Goal: Find specific page/section: Find specific page/section

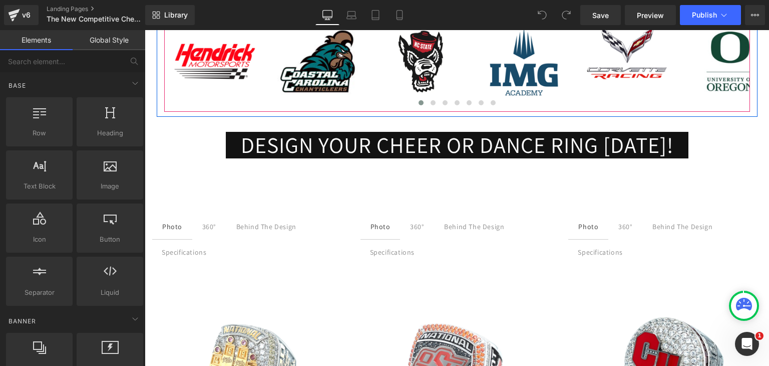
scroll to position [551, 0]
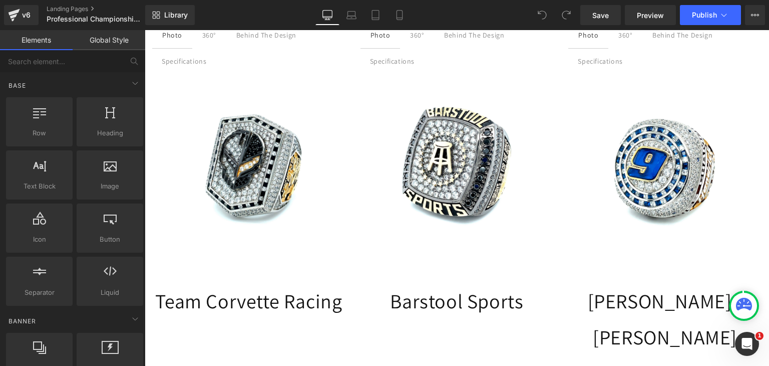
scroll to position [601, 0]
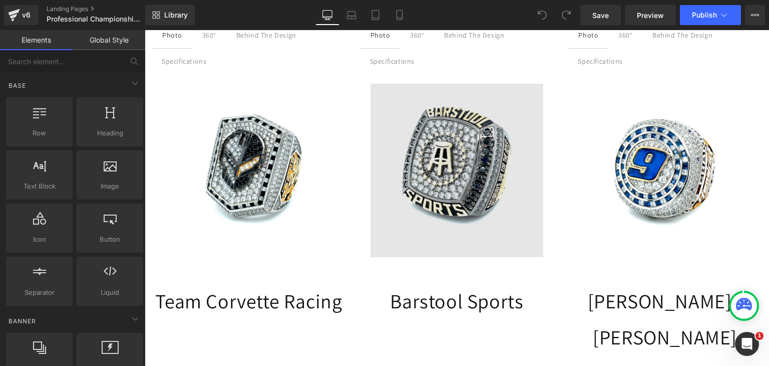
click at [438, 141] on img at bounding box center [457, 170] width 173 height 173
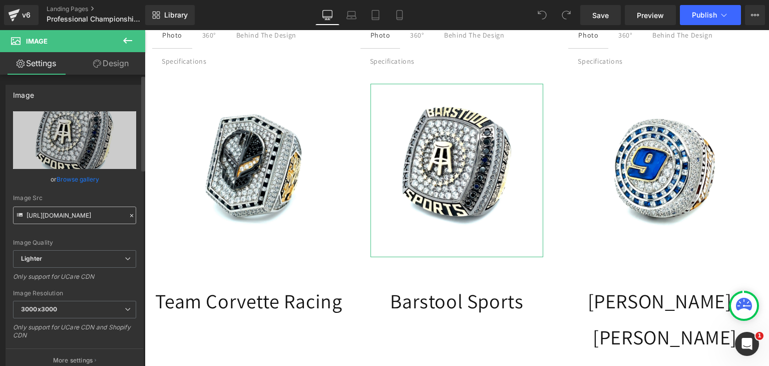
click at [78, 218] on input "https://ucarecdn.com/e629476c-dd13-46ce-a80a-301b6b99f29f/-/format/auto/-/previ…" at bounding box center [74, 215] width 123 height 18
drag, startPoint x: 78, startPoint y: 218, endPoint x: 62, endPoint y: 222, distance: 16.2
click at [62, 222] on input "https://ucarecdn.com/e629476c-dd13-46ce-a80a-301b6b99f29f/-/format/auto/-/previ…" at bounding box center [74, 215] width 123 height 18
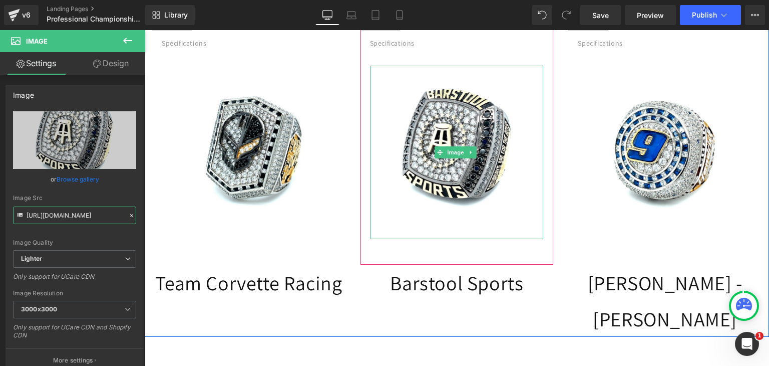
scroll to position [651, 0]
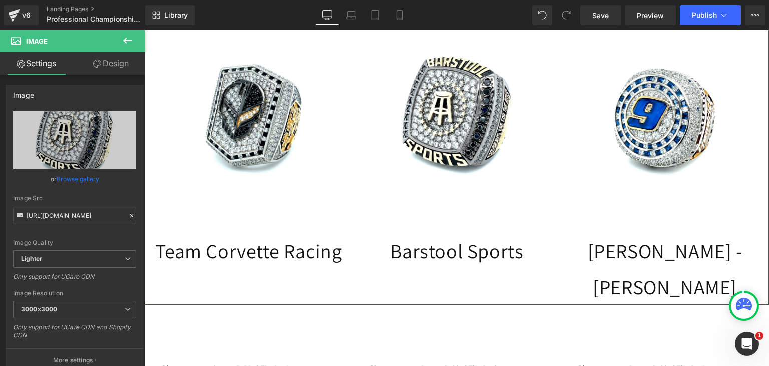
click at [439, 248] on div "Barstool Sports Heading" at bounding box center [457, 250] width 193 height 36
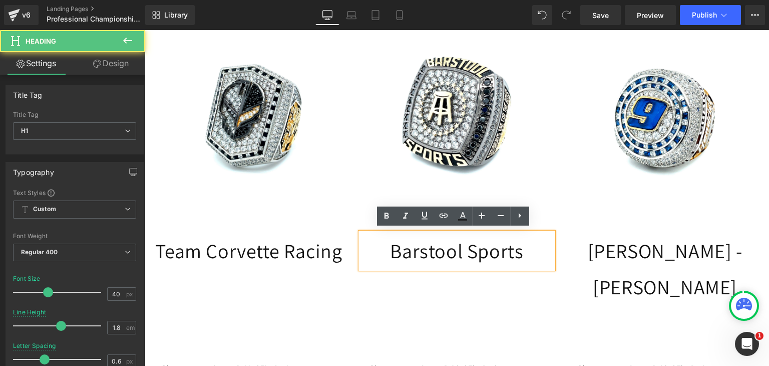
click at [438, 248] on h1 "Barstool Sports" at bounding box center [457, 250] width 193 height 36
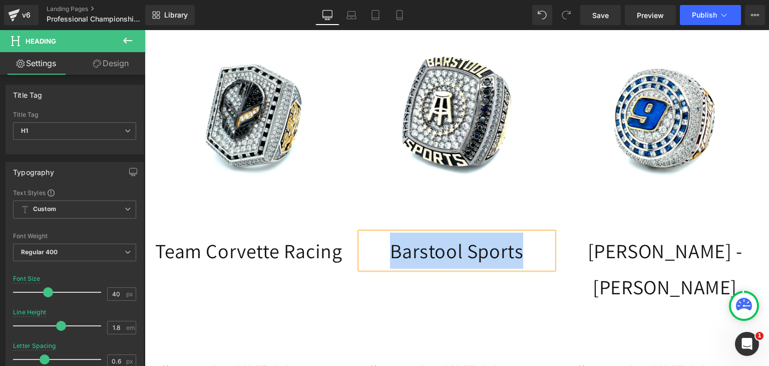
copy h1 "Barstool Sports"
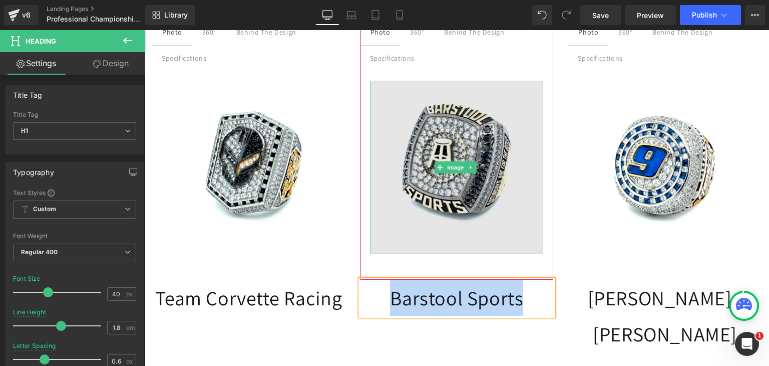
scroll to position [601, 0]
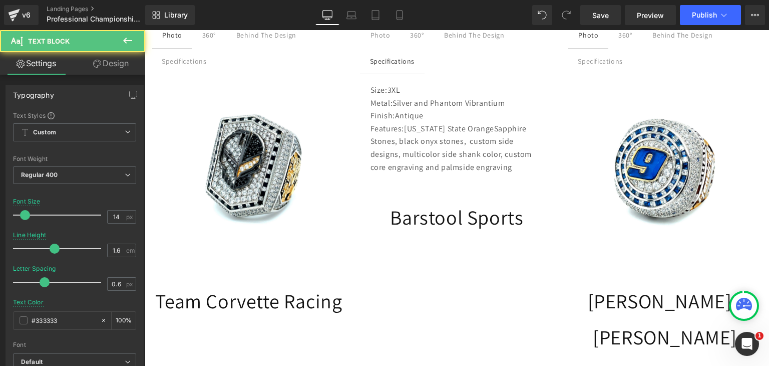
scroll to position [520, 0]
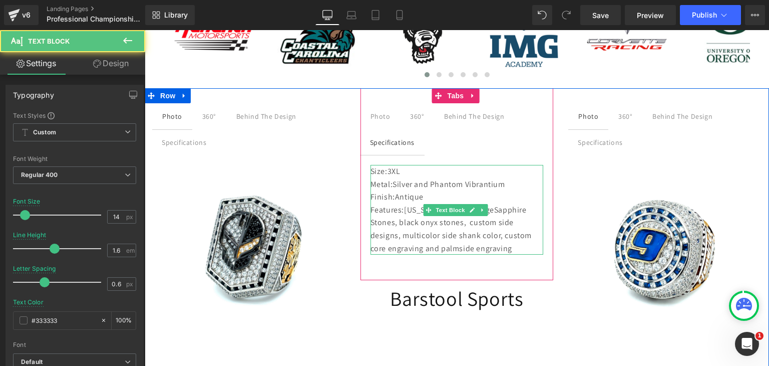
click at [396, 190] on p "Finish: Antique" at bounding box center [457, 196] width 173 height 13
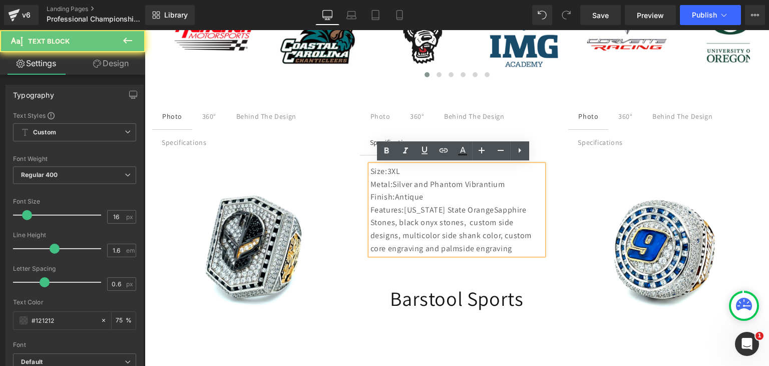
click at [396, 190] on p "Finish: Antique" at bounding box center [457, 196] width 173 height 13
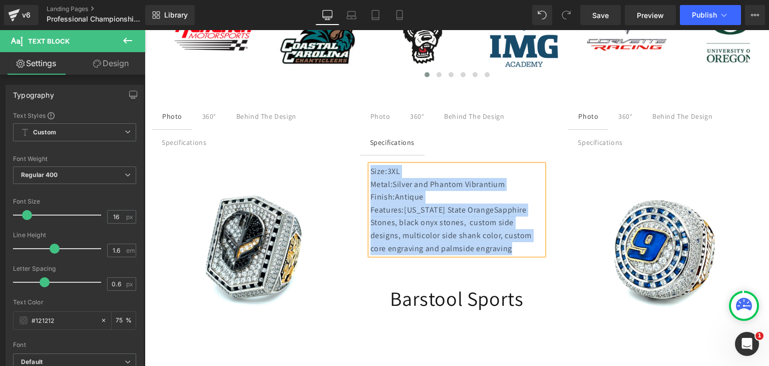
copy div "Size: 3XL Metal: Silver and Phantom Vibrantium Finish: Antique Features: Oklaho…"
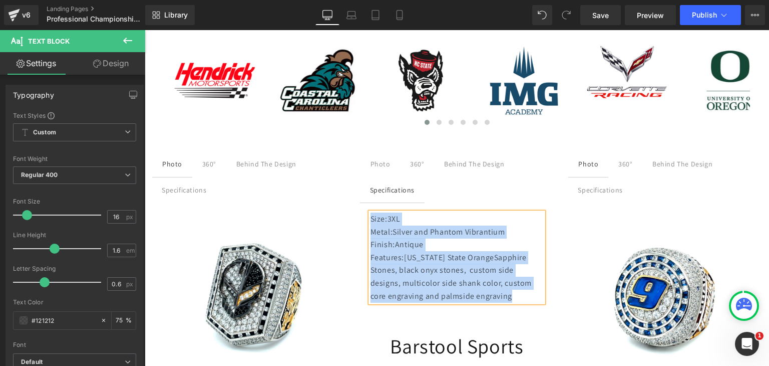
scroll to position [470, 0]
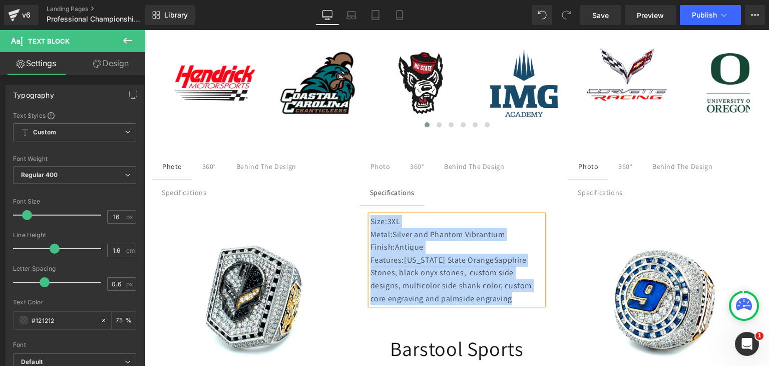
click at [451, 161] on div "Behind The Design Text Block" at bounding box center [474, 166] width 60 height 11
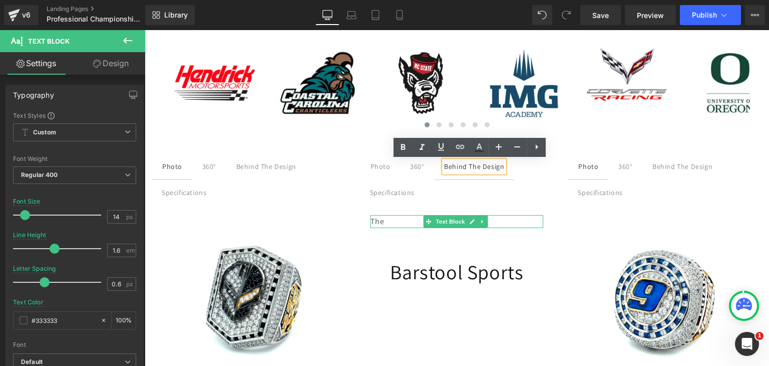
click at [397, 223] on p "The" at bounding box center [457, 221] width 173 height 13
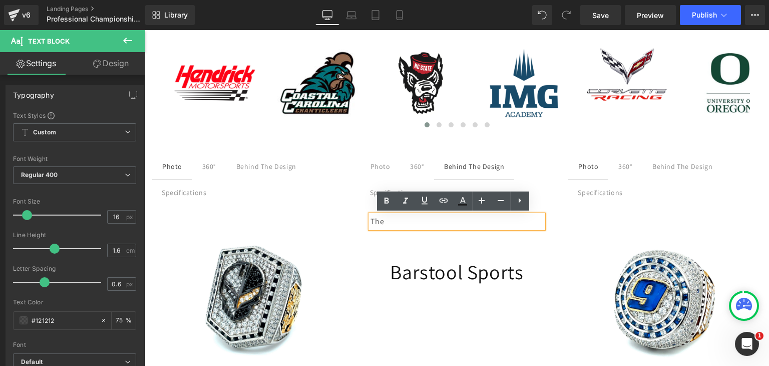
click at [145, 30] on div at bounding box center [145, 30] width 0 height 0
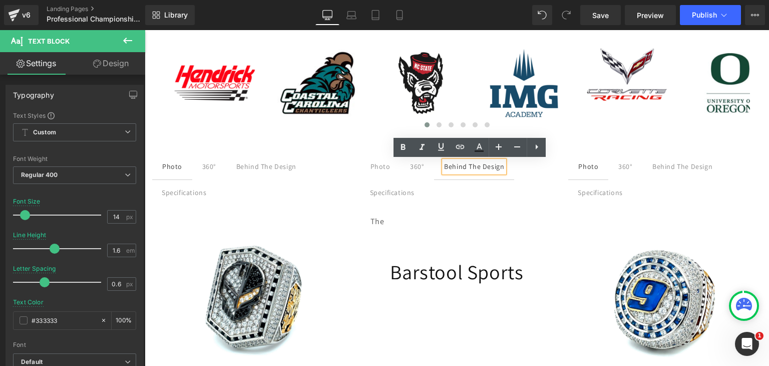
click at [145, 30] on div at bounding box center [145, 30] width 0 height 0
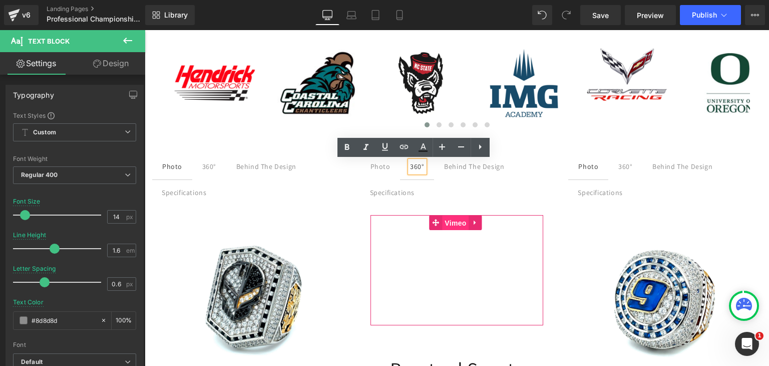
click at [449, 223] on span "Vimeo" at bounding box center [455, 222] width 27 height 15
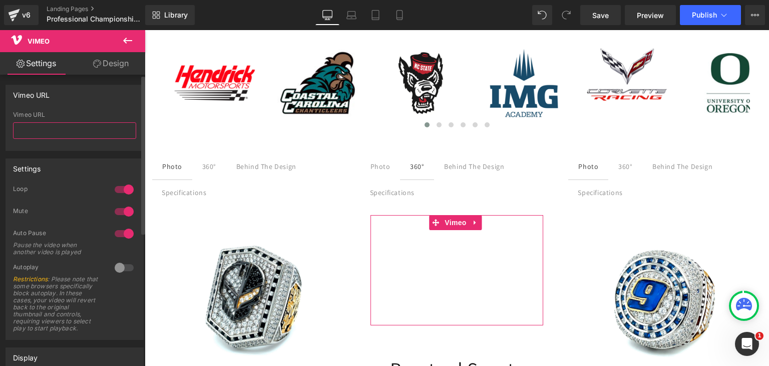
click at [86, 130] on input "text" at bounding box center [74, 130] width 123 height 17
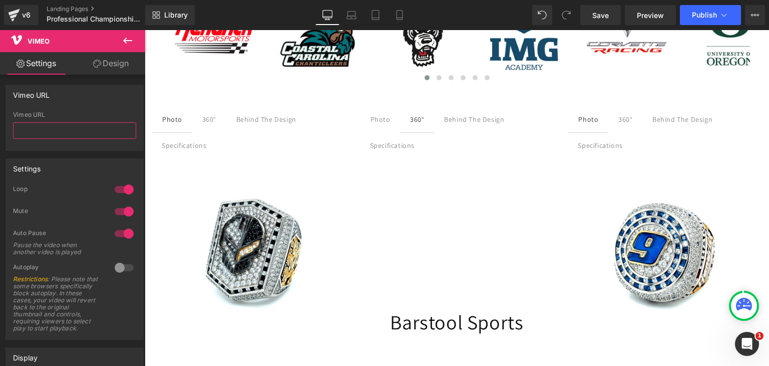
scroll to position [520, 0]
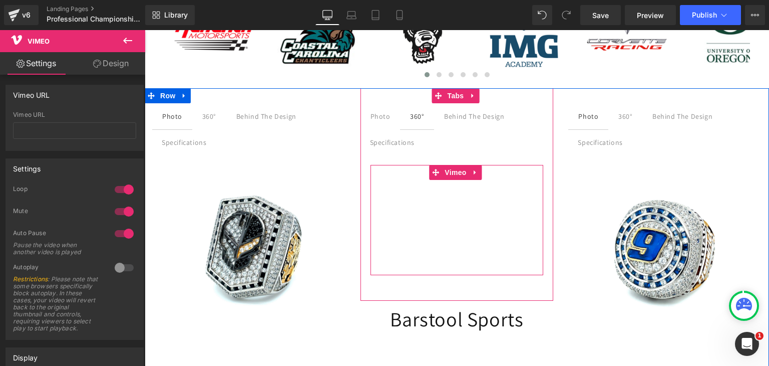
click at [426, 197] on div at bounding box center [457, 220] width 173 height 110
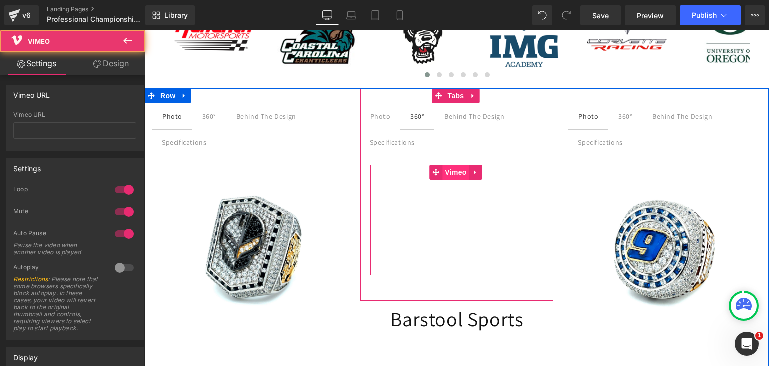
click at [447, 167] on span "Vimeo" at bounding box center [455, 172] width 27 height 15
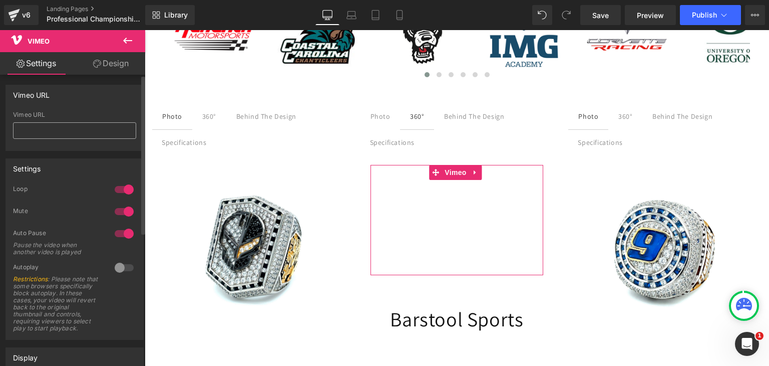
click at [67, 127] on input "text" at bounding box center [74, 130] width 123 height 17
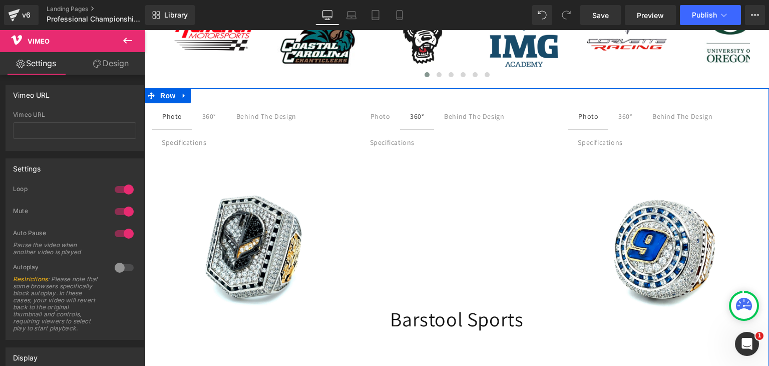
click at [372, 115] on div "Photo" at bounding box center [381, 116] width 20 height 11
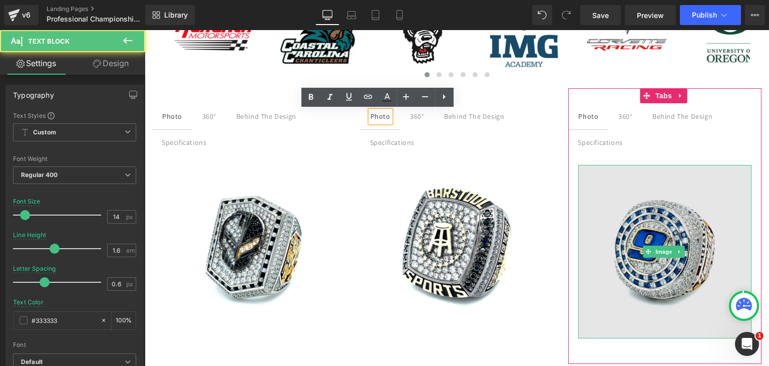
click at [622, 211] on img at bounding box center [664, 251] width 173 height 173
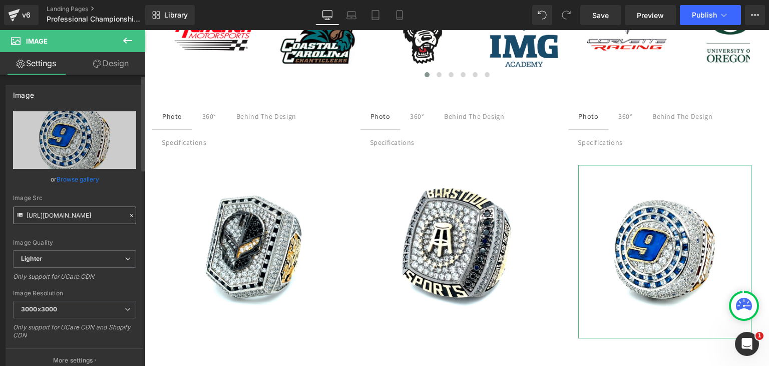
click at [60, 216] on input "https://ucarecdn.com/8e55ea41-a27f-45ea-9348-f65d41b1001e/-/format/auto/-/previ…" at bounding box center [74, 215] width 123 height 18
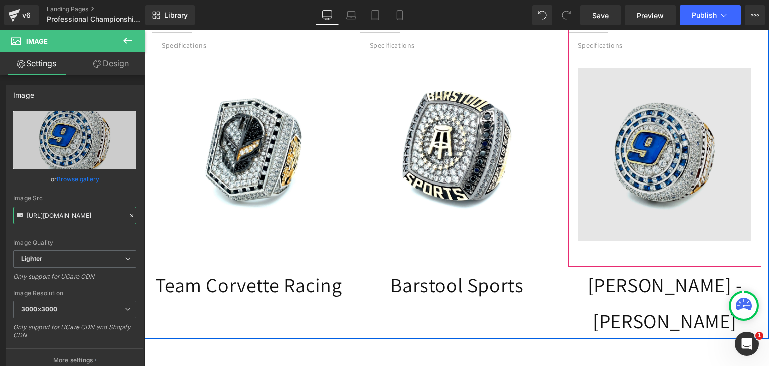
scroll to position [620, 0]
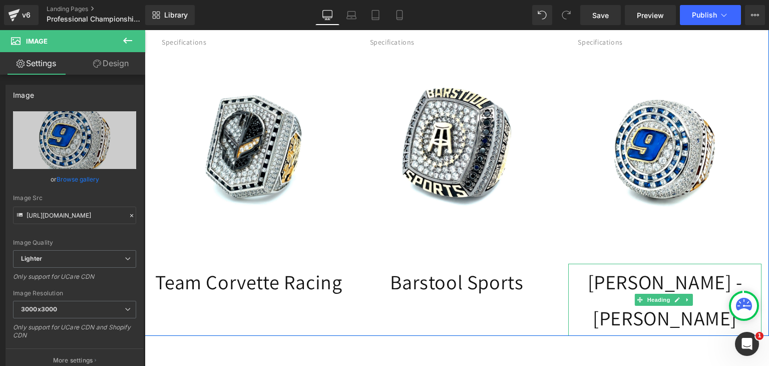
click at [609, 281] on h1 "Hendrick Motorsports - Chase Elliott" at bounding box center [664, 299] width 193 height 72
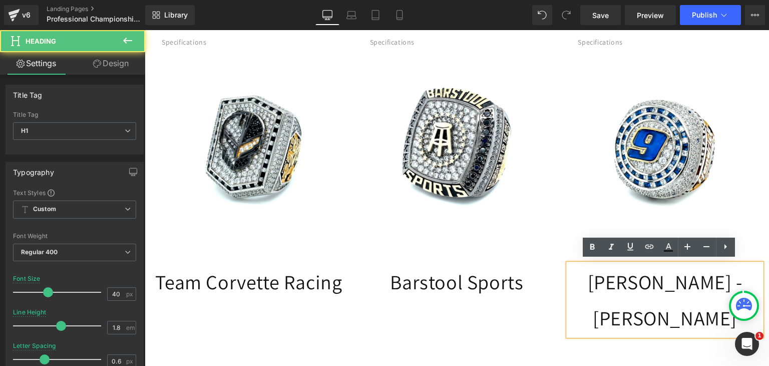
click at [609, 281] on h1 "Hendrick Motorsports - Chase Elliott" at bounding box center [664, 299] width 193 height 72
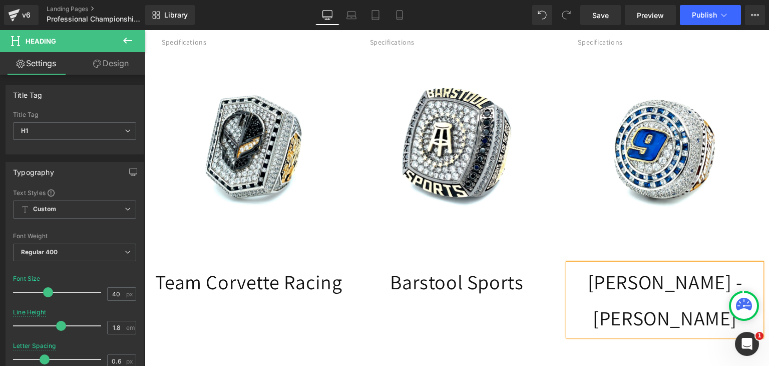
copy h1 "Hendrick Motorsports - Chase Elliott"
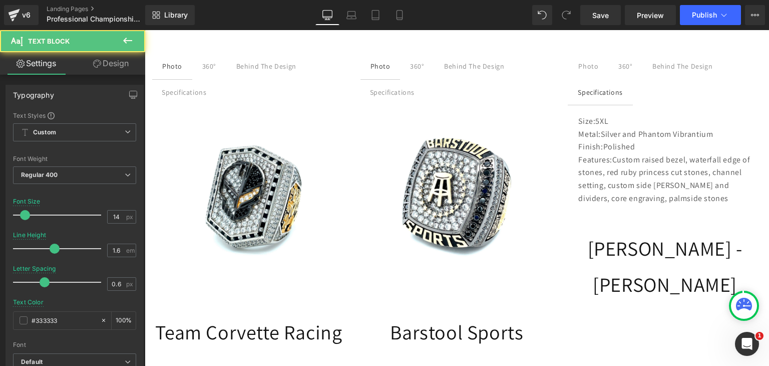
scroll to position [489, 0]
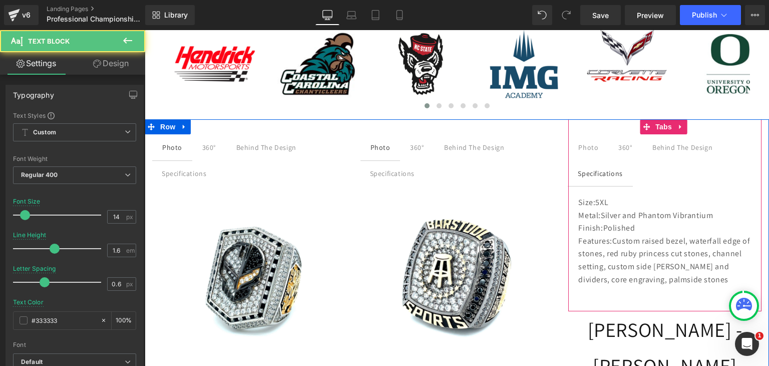
click at [595, 236] on span "Features:" at bounding box center [595, 240] width 34 height 11
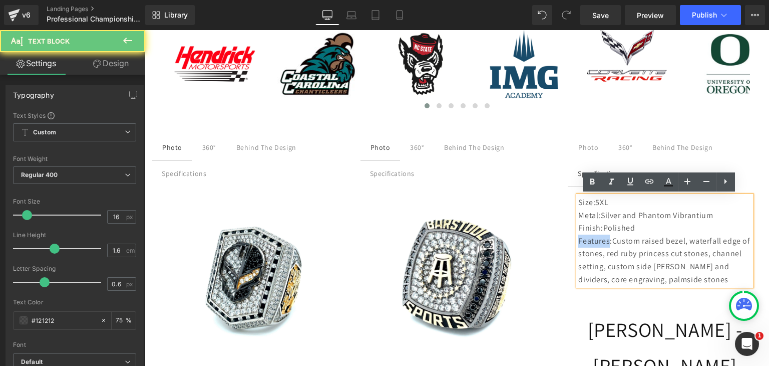
click at [595, 236] on span "Features:" at bounding box center [595, 240] width 34 height 11
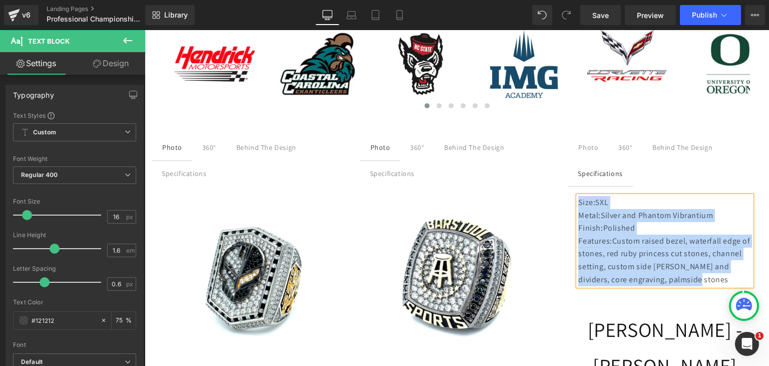
copy div "Size: 5XL Metal: Silver and Phantom Vibrantium Finish: Polished Features: Custo…"
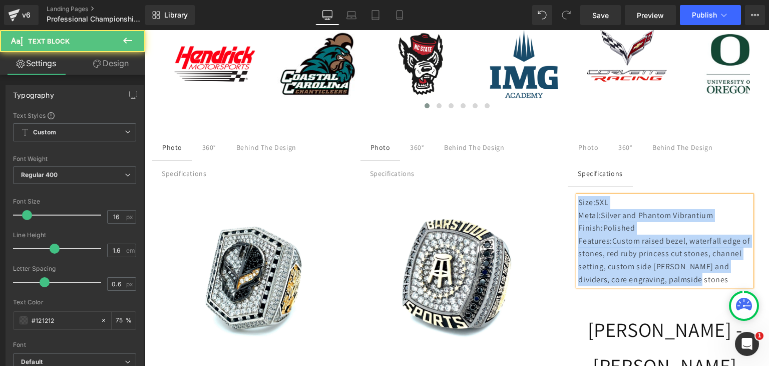
click at [595, 236] on span "Features:" at bounding box center [595, 240] width 34 height 11
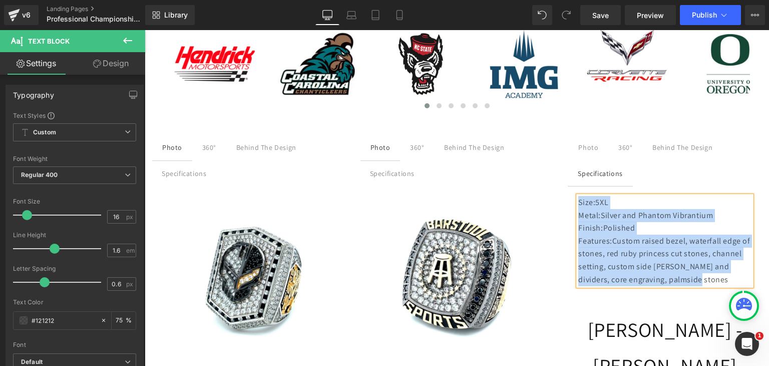
copy div "Size: 5XL Metal: Silver and Phantom Vibrantium Finish: Polished Features: Custo…"
click at [663, 149] on div "Behind The Design" at bounding box center [682, 147] width 60 height 11
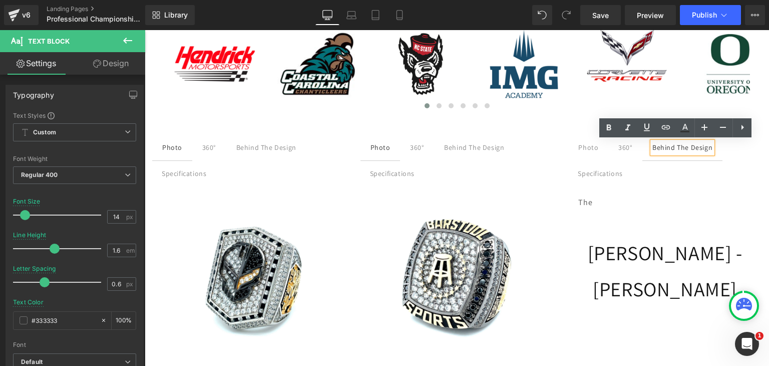
click at [619, 151] on div "360° Text Block" at bounding box center [625, 147] width 14 height 11
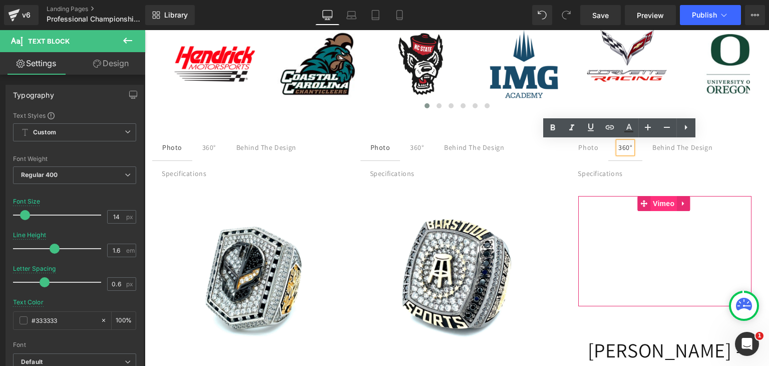
click at [651, 198] on span "Vimeo" at bounding box center [663, 203] width 27 height 15
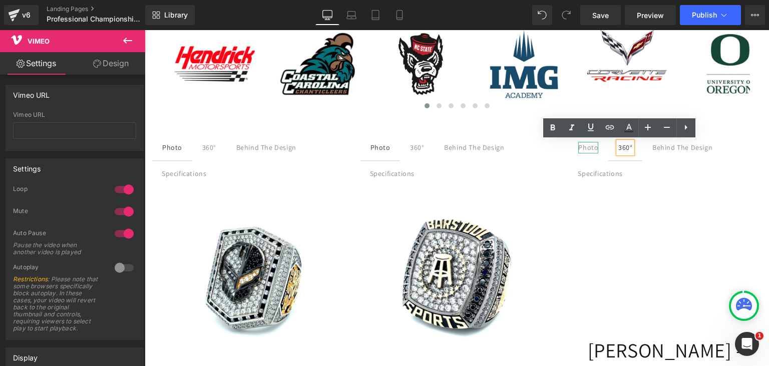
click at [585, 148] on div "Photo" at bounding box center [588, 147] width 20 height 11
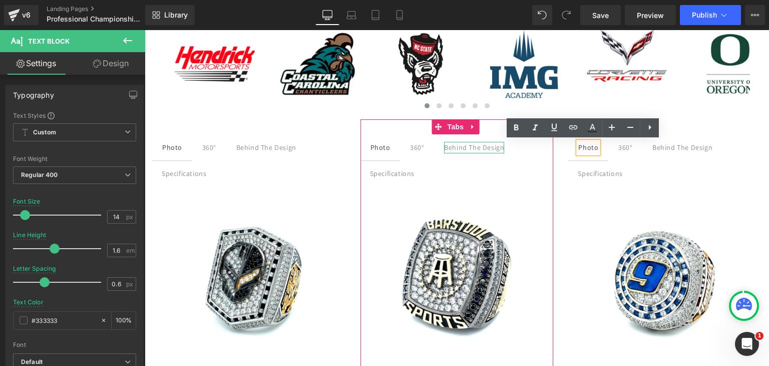
click at [445, 147] on div "Behind The Design" at bounding box center [474, 147] width 60 height 11
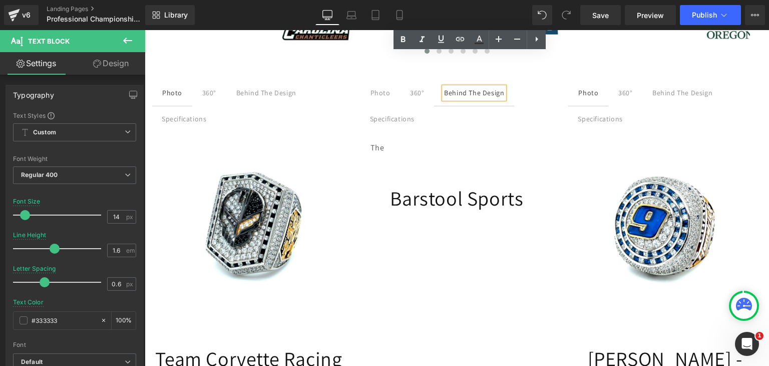
scroll to position [539, 0]
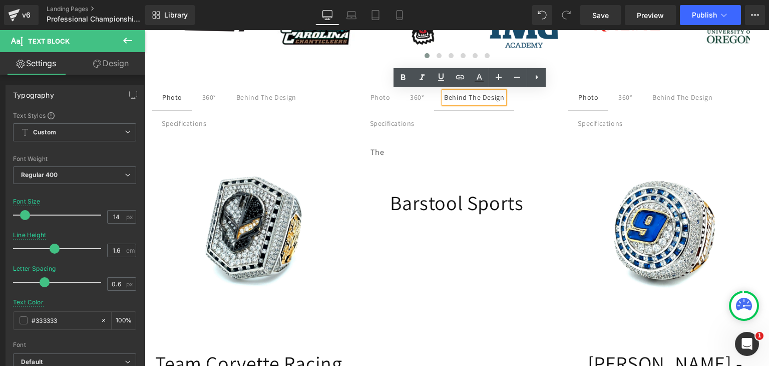
click at [377, 89] on span "Photo Text Block" at bounding box center [381, 97] width 40 height 25
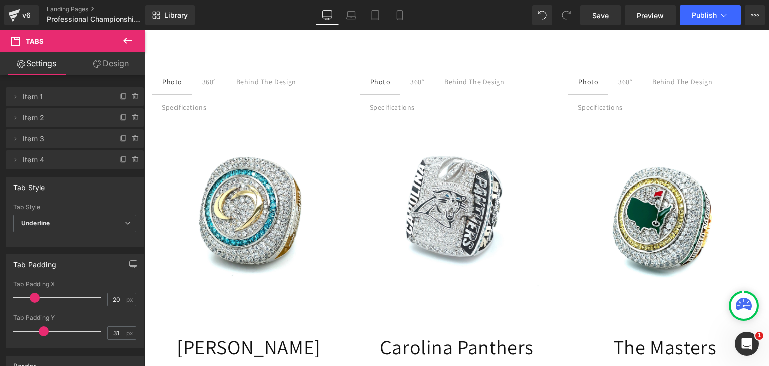
scroll to position [939, 0]
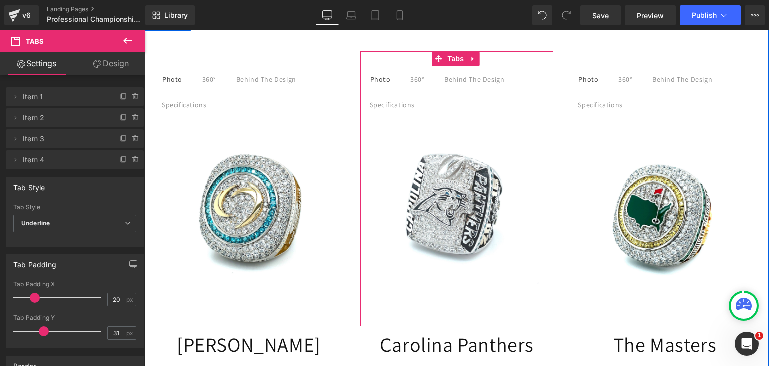
click at [415, 76] on div "360°" at bounding box center [417, 79] width 14 height 11
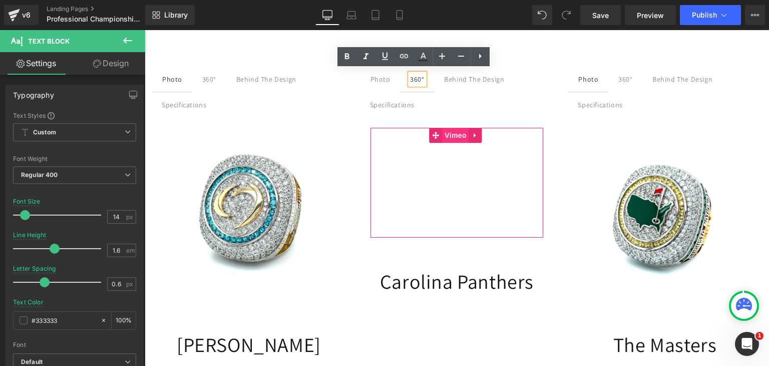
click at [447, 131] on span "Vimeo" at bounding box center [455, 135] width 27 height 15
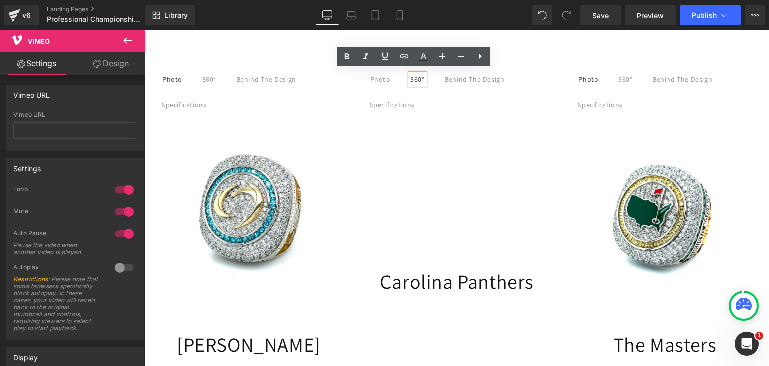
click at [145, 30] on div at bounding box center [145, 30] width 0 height 0
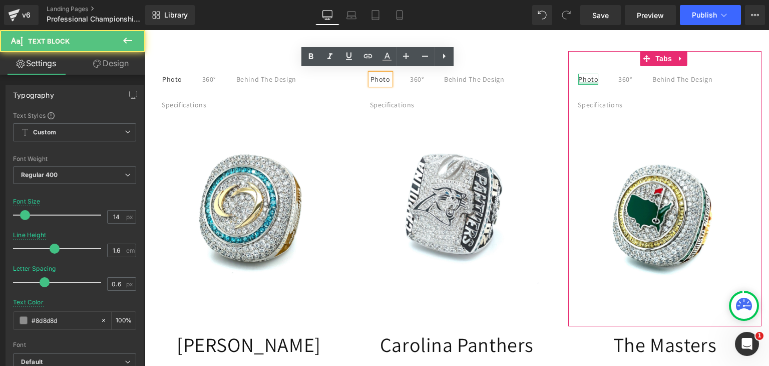
click at [583, 82] on div at bounding box center [588, 83] width 20 height 3
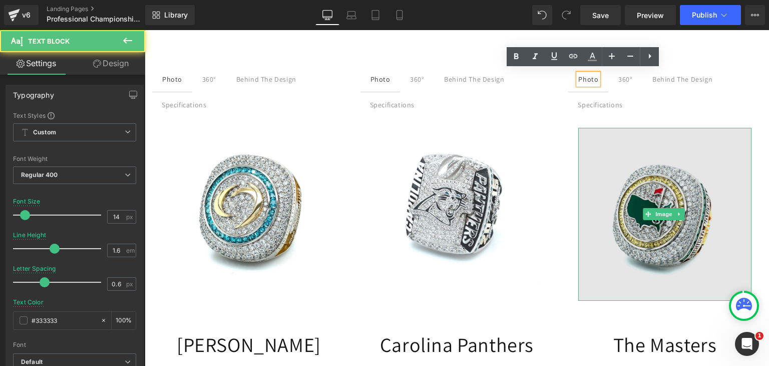
click at [632, 155] on img at bounding box center [664, 214] width 173 height 173
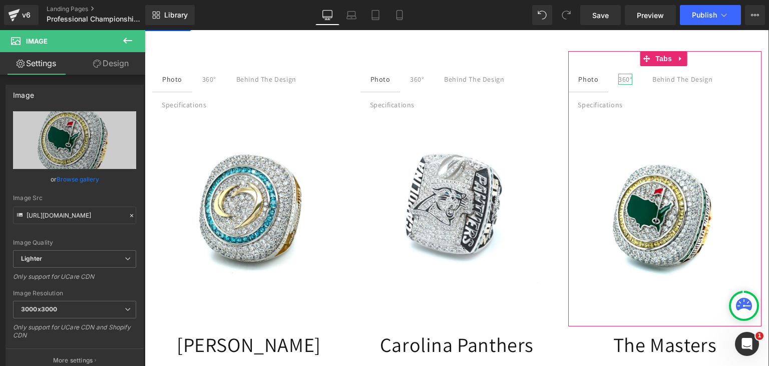
click at [618, 75] on div "360°" at bounding box center [625, 79] width 14 height 11
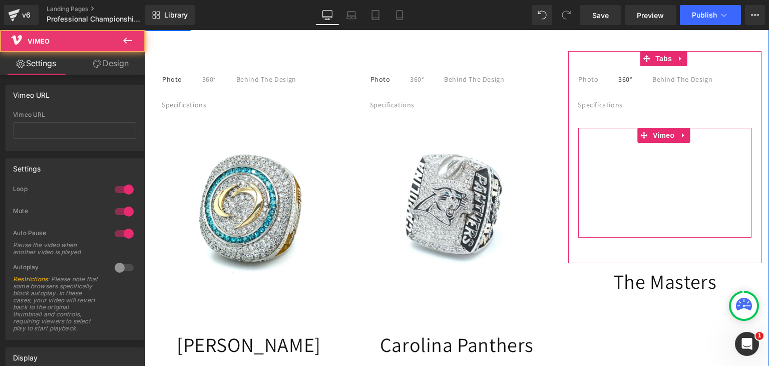
click at [621, 174] on div at bounding box center [664, 183] width 173 height 110
click at [658, 130] on span "Vimeo" at bounding box center [663, 135] width 27 height 15
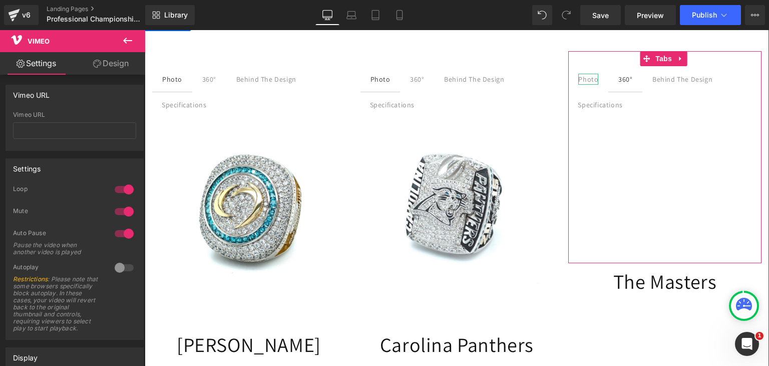
click at [578, 76] on div "Photo" at bounding box center [588, 79] width 20 height 11
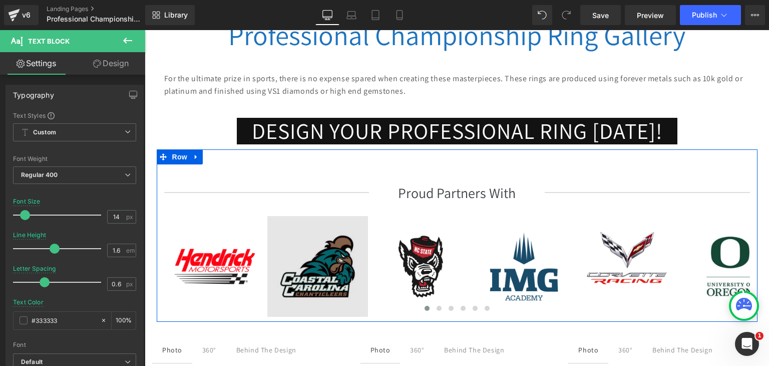
scroll to position [238, 0]
